Goal: Task Accomplishment & Management: Manage account settings

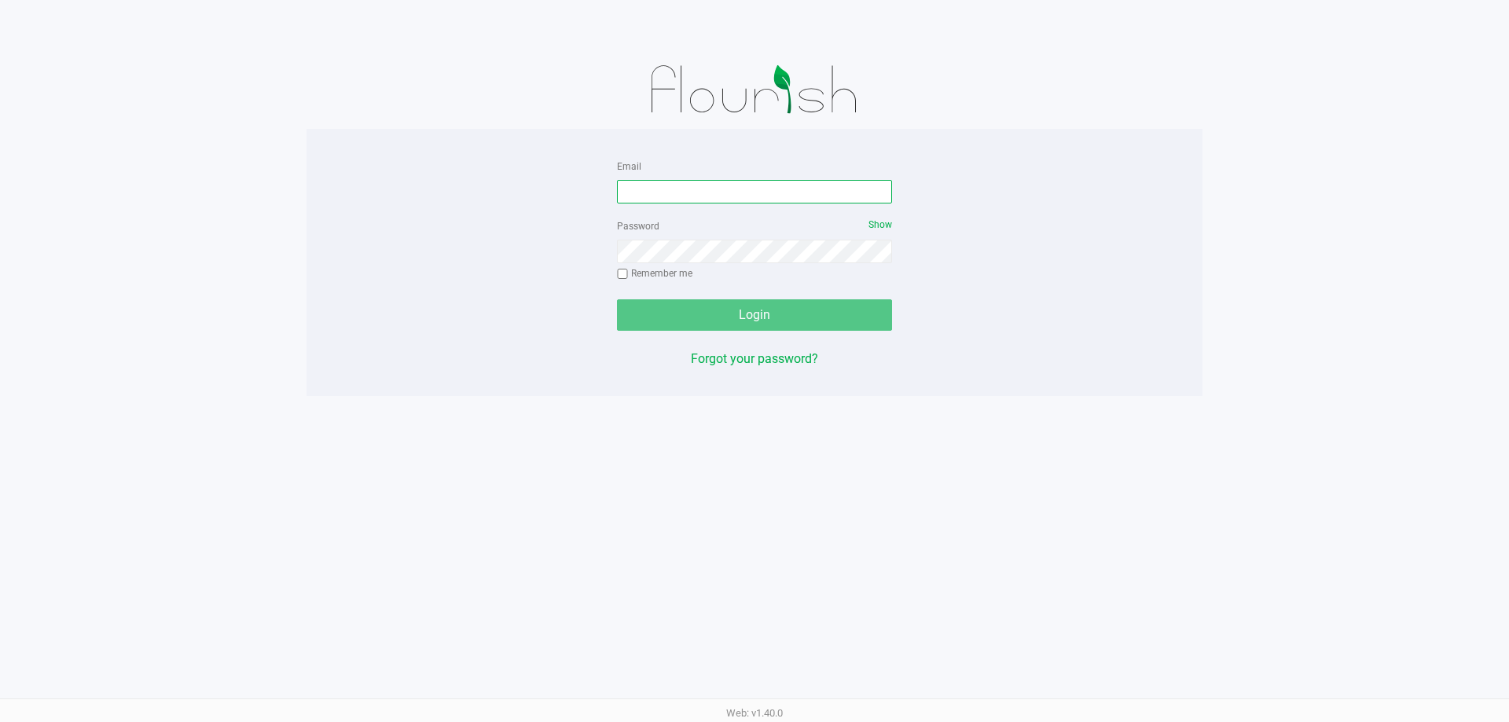
click at [774, 196] on input "Email" at bounding box center [754, 192] width 275 height 24
type input "[EMAIL_ADDRESS][DOMAIN_NAME]"
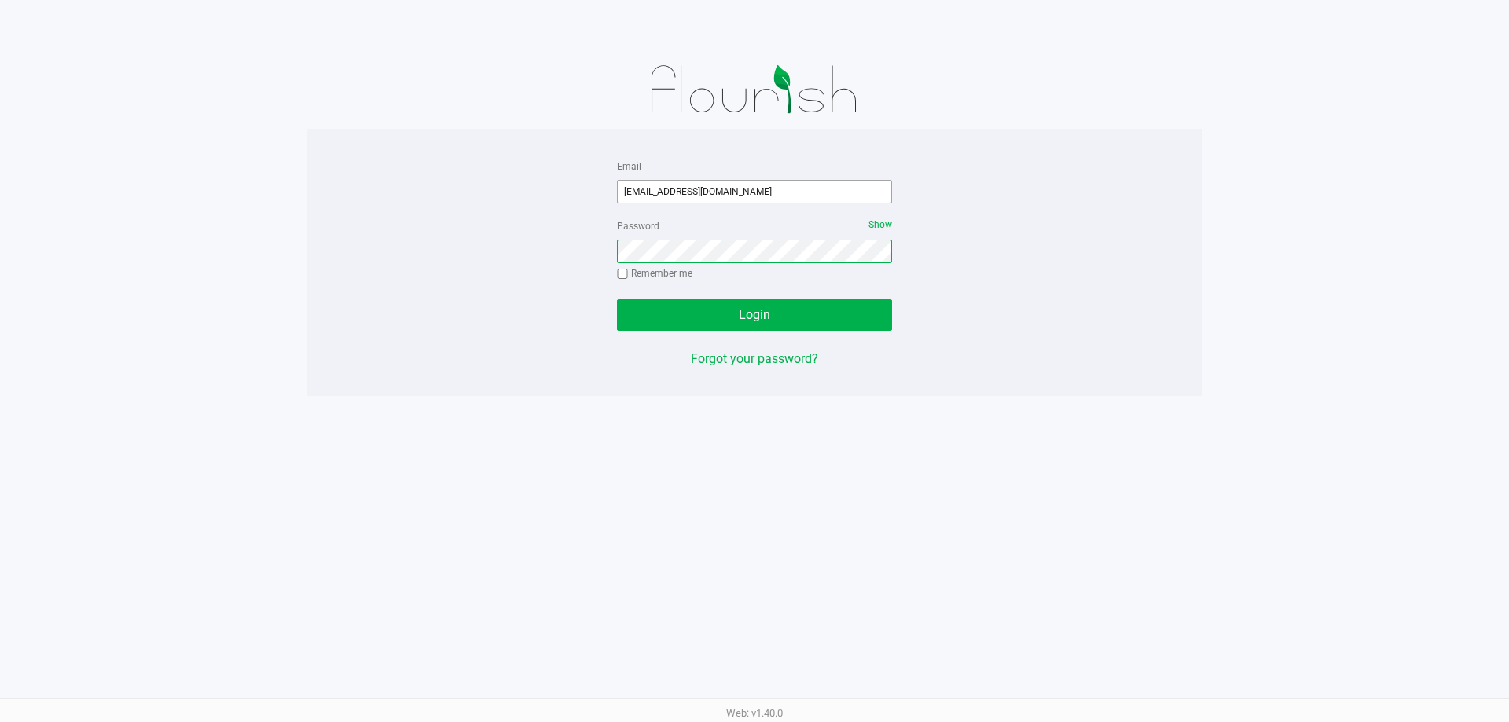
click at [617, 299] on button "Login" at bounding box center [754, 314] width 275 height 31
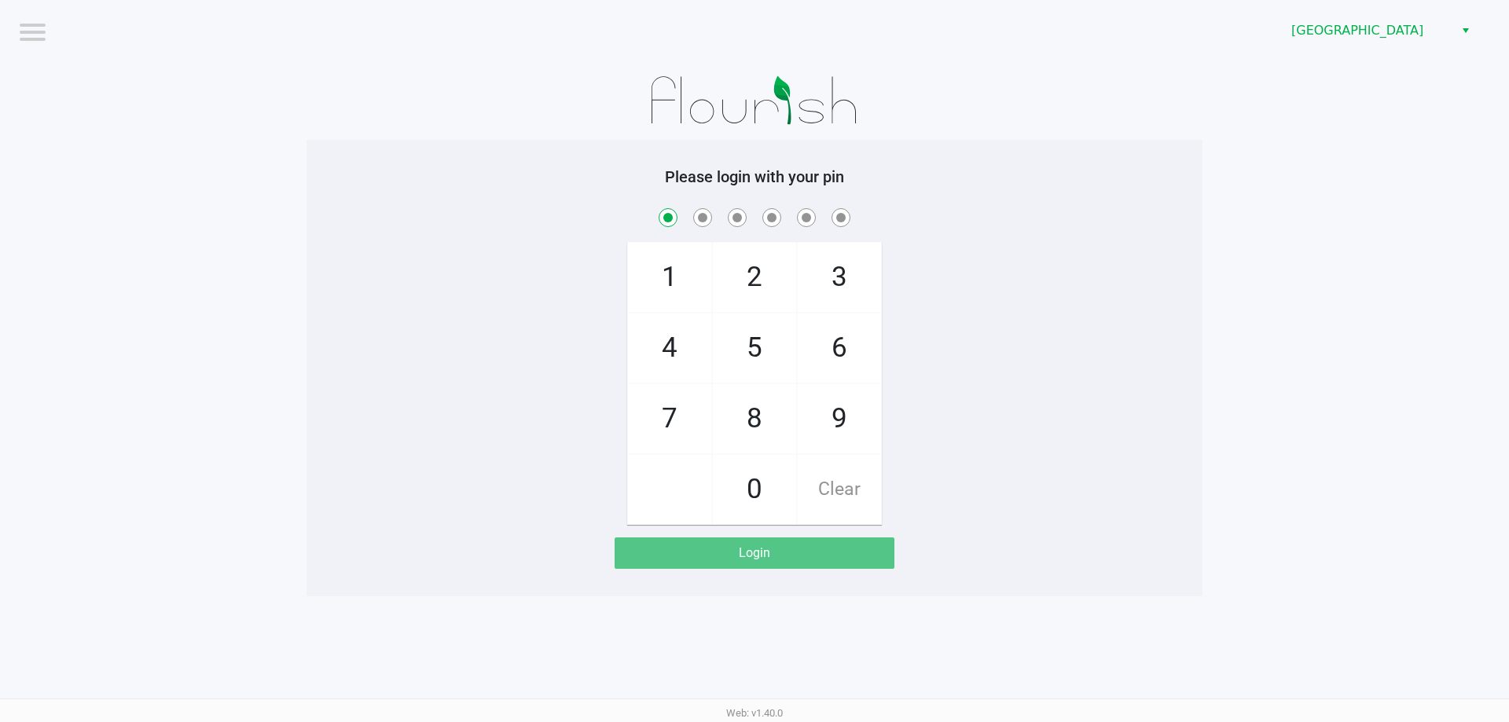
checkbox input "true"
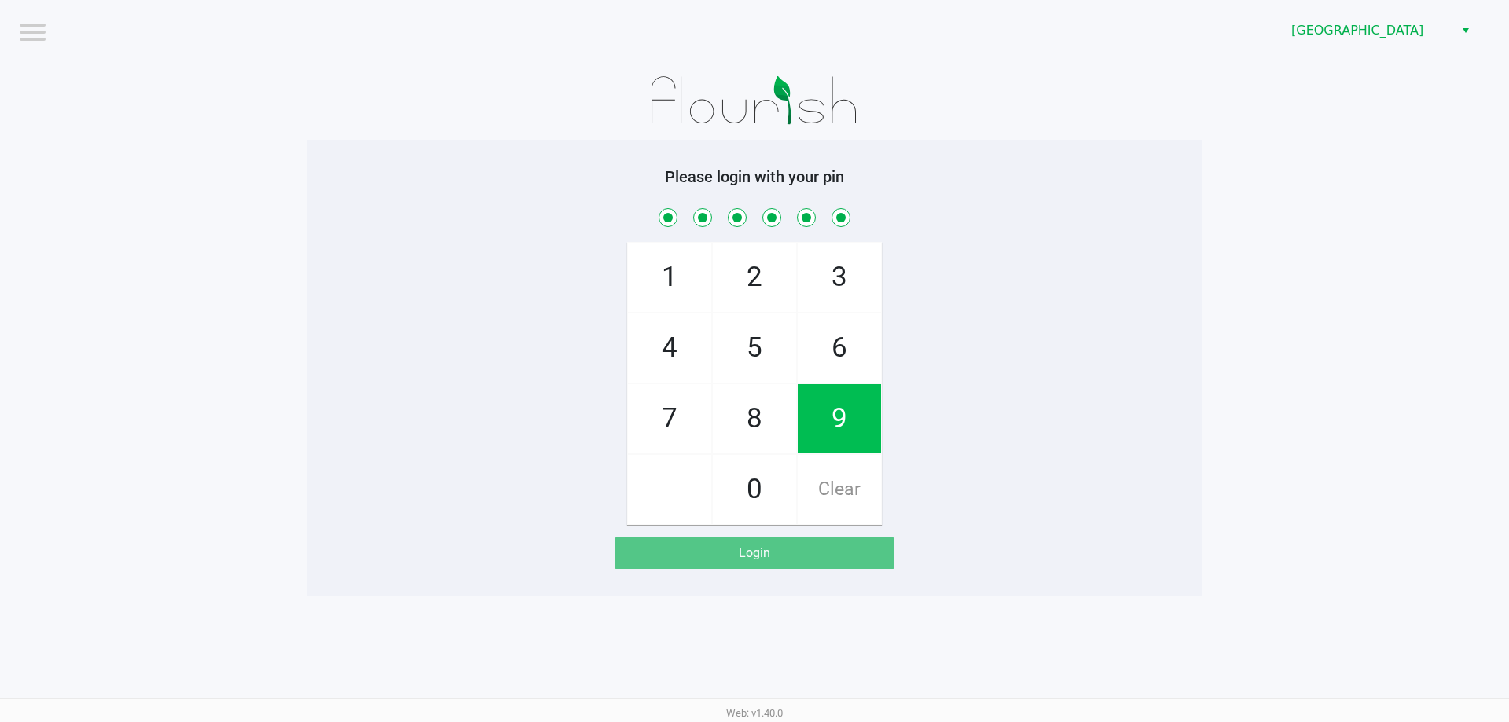
checkbox input "true"
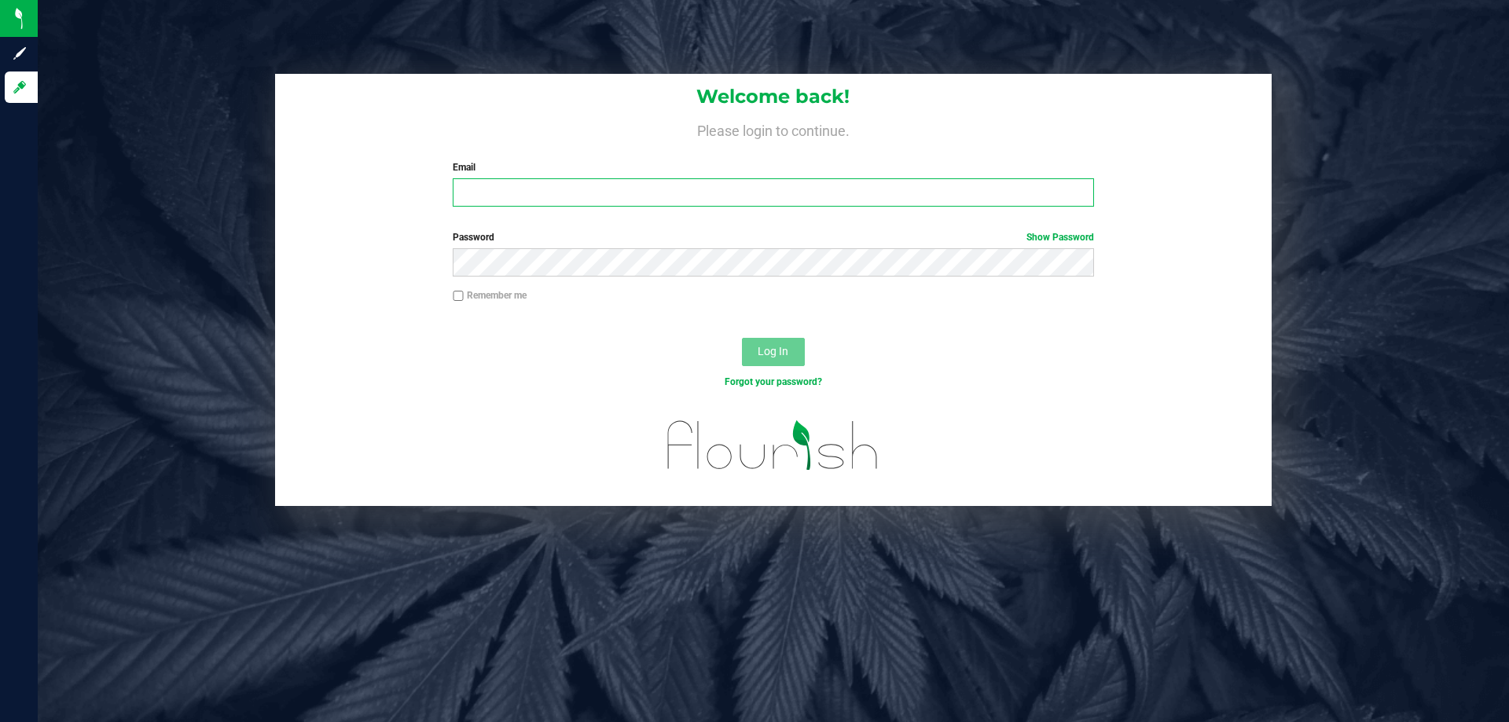
click at [646, 199] on input "Email" at bounding box center [773, 192] width 641 height 28
type input "[EMAIL_ADDRESS][DOMAIN_NAME]"
click at [742, 338] on button "Log In" at bounding box center [773, 352] width 63 height 28
